Goal: Check status

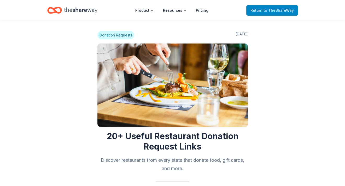
click at [267, 11] on span "to TheShareWay" at bounding box center [278, 10] width 30 height 4
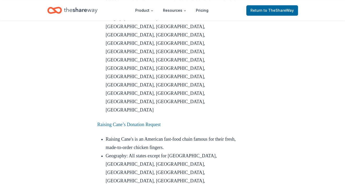
scroll to position [2019, 0]
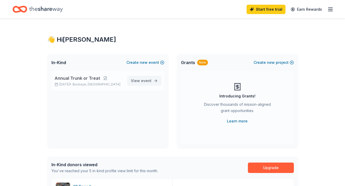
click at [145, 82] on span "event" at bounding box center [146, 81] width 10 height 4
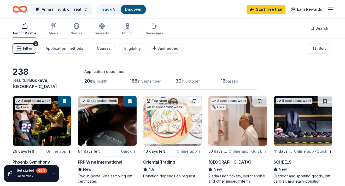
click at [164, 154] on div "43 days left" at bounding box center [159, 151] width 33 height 7
click at [106, 9] on link "Track · 5" at bounding box center [108, 9] width 15 height 4
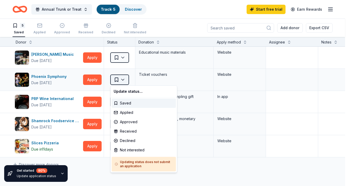
click at [123, 82] on html "Annual Trunk or Treat Track · 5 Discover Start free trial Earn Rewards 5 Saved …" at bounding box center [174, 93] width 349 height 186
click at [129, 112] on div "Applied" at bounding box center [143, 112] width 64 height 9
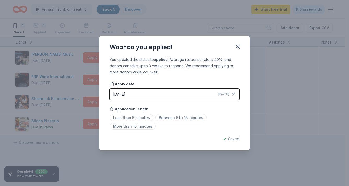
click at [120, 93] on div "08/20/2025" at bounding box center [119, 94] width 12 height 6
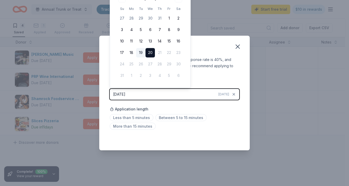
click at [139, 51] on button "19" at bounding box center [140, 52] width 9 height 9
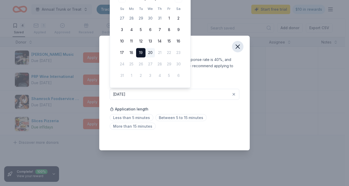
click at [238, 44] on icon "button" at bounding box center [237, 46] width 7 height 7
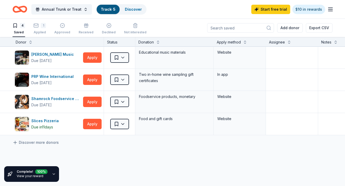
click at [45, 145] on div "Discover more donors" at bounding box center [204, 143] width 409 height 15
click at [44, 141] on link "Discover more donors" at bounding box center [36, 143] width 46 height 6
click at [34, 142] on link "Discover more donors" at bounding box center [36, 143] width 46 height 6
